Goal: Check status: Check status

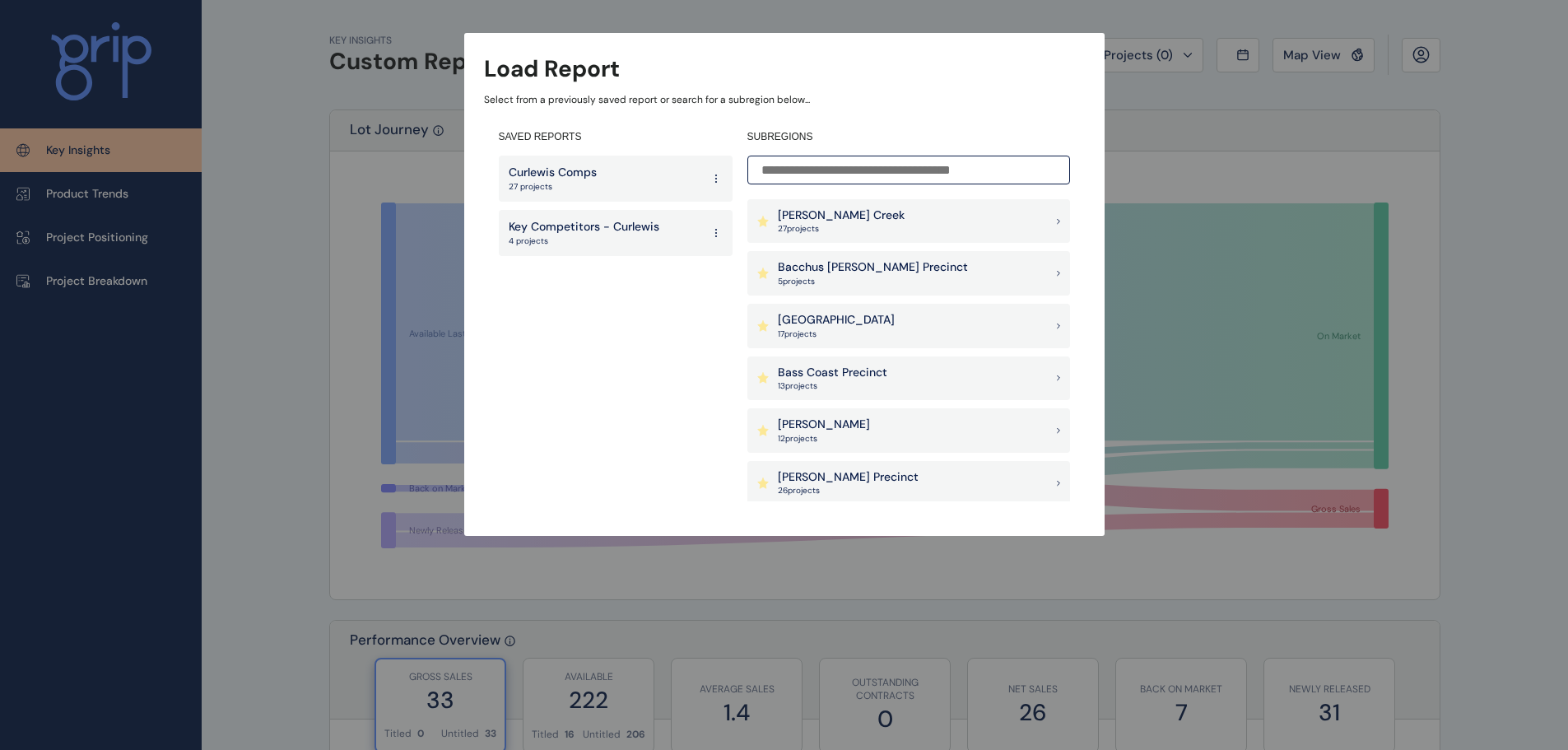
click at [569, 244] on p "4 projects" at bounding box center [584, 241] width 150 height 12
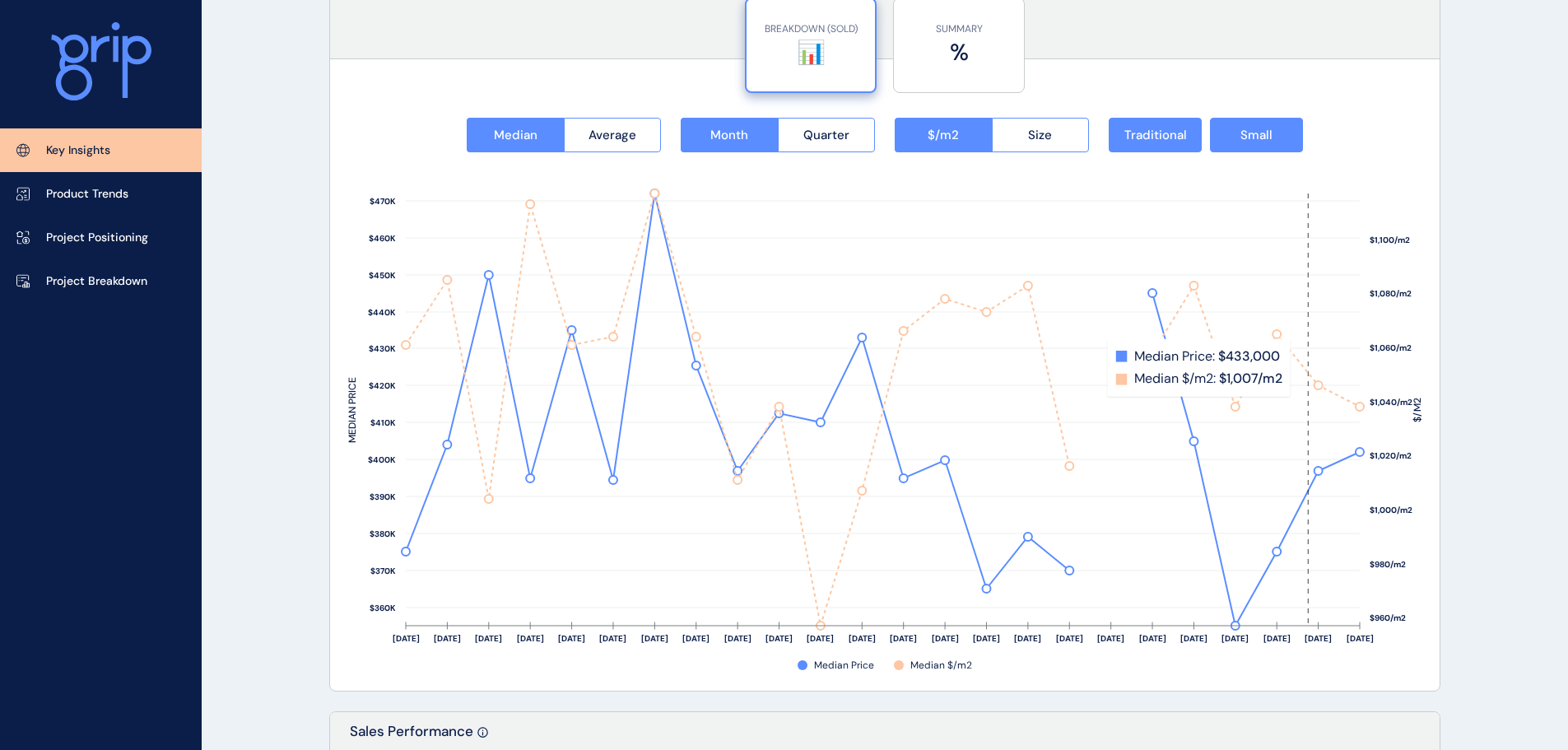
scroll to position [1976, 0]
